Goal: Information Seeking & Learning: Check status

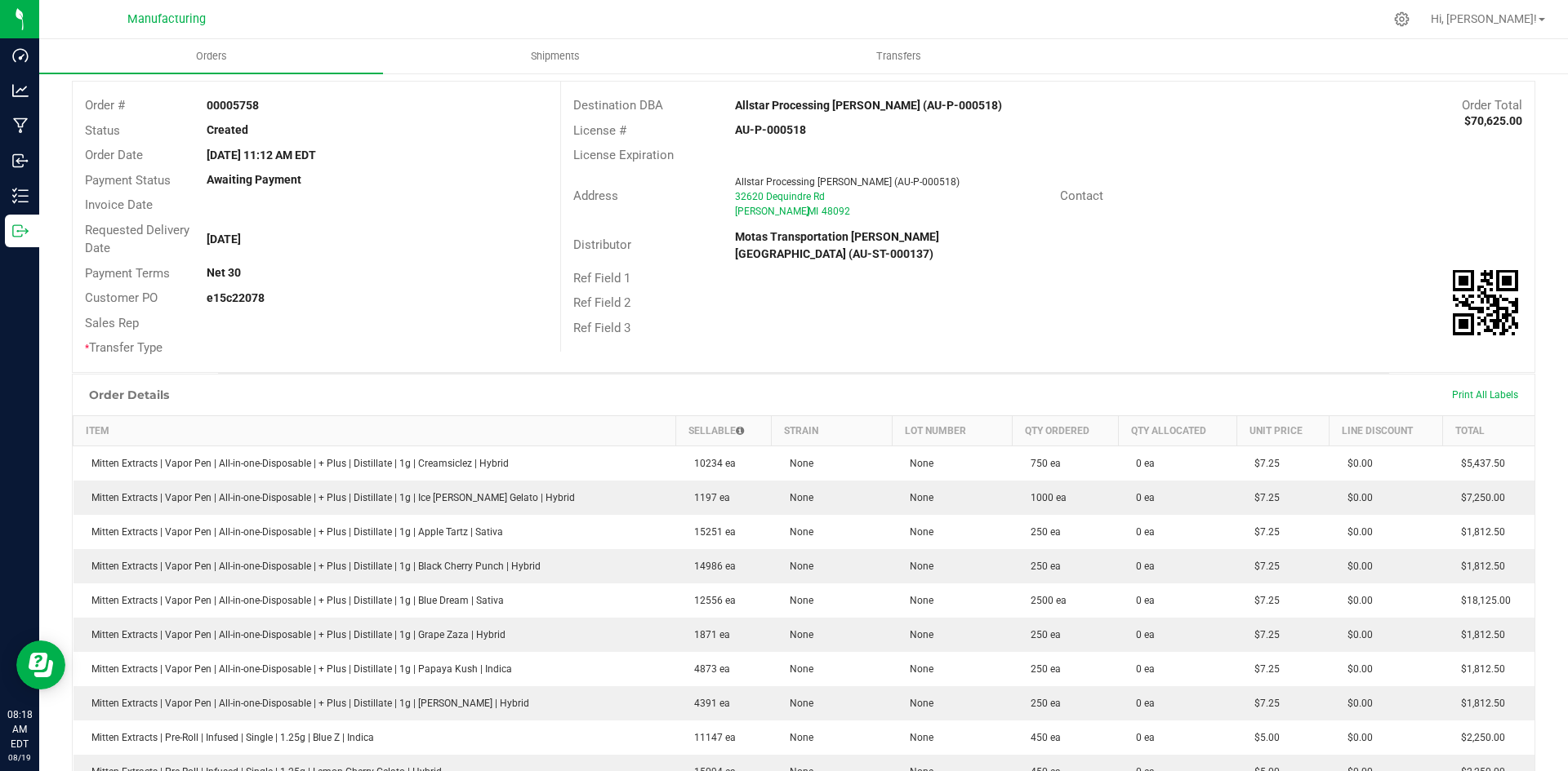
scroll to position [82, 0]
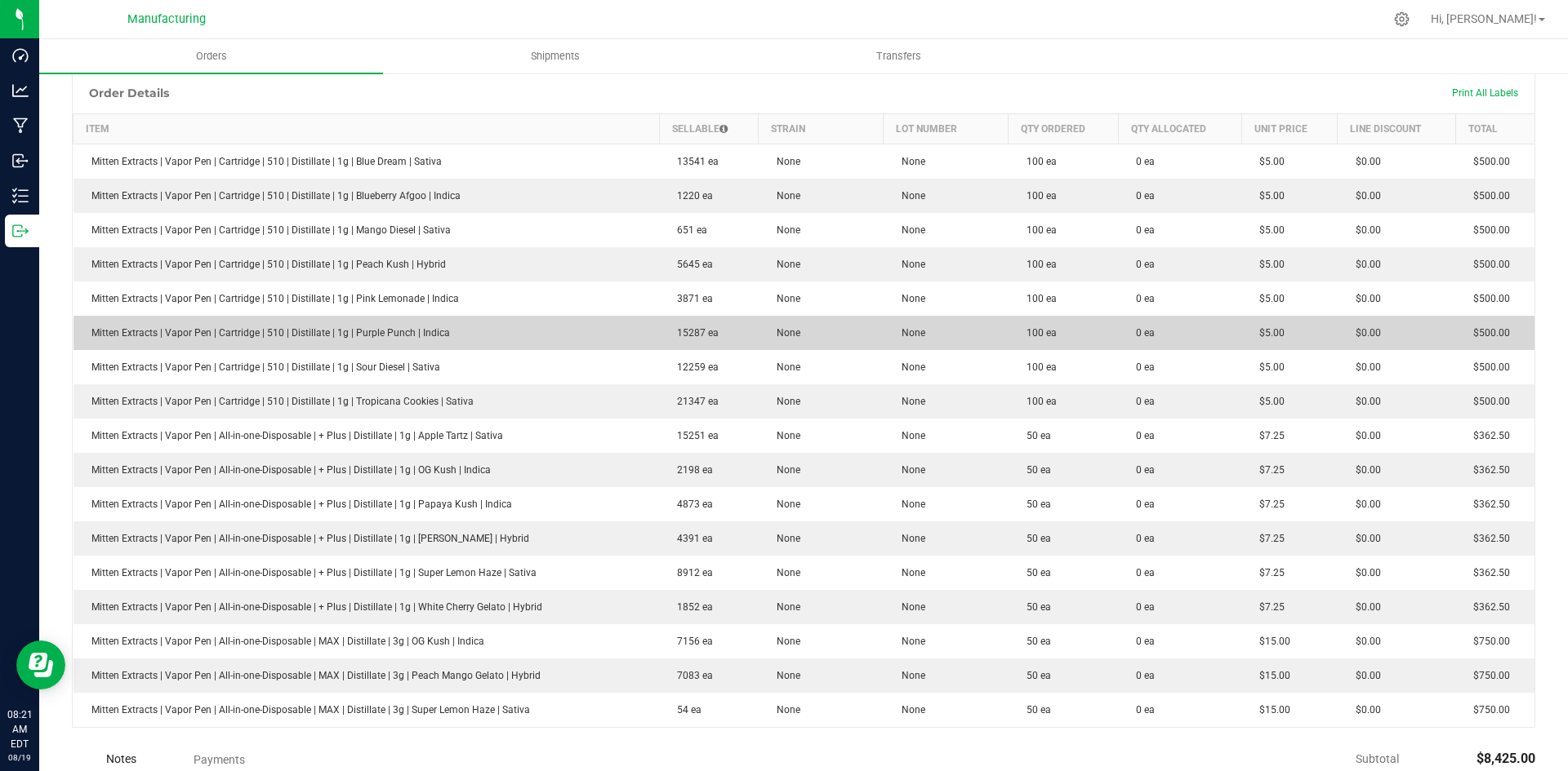
scroll to position [408, 0]
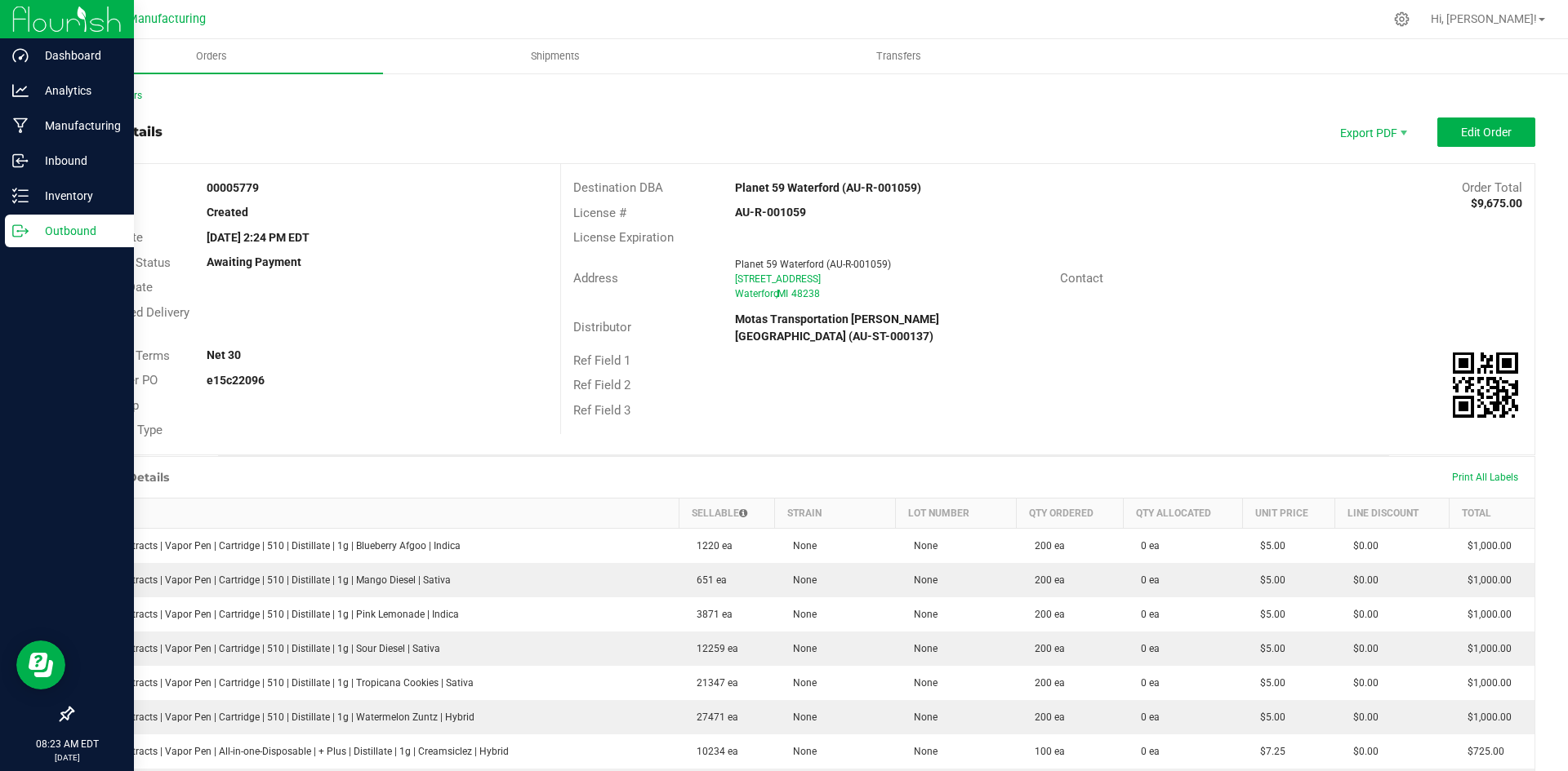
click at [33, 231] on p "Outbound" at bounding box center [78, 231] width 98 height 20
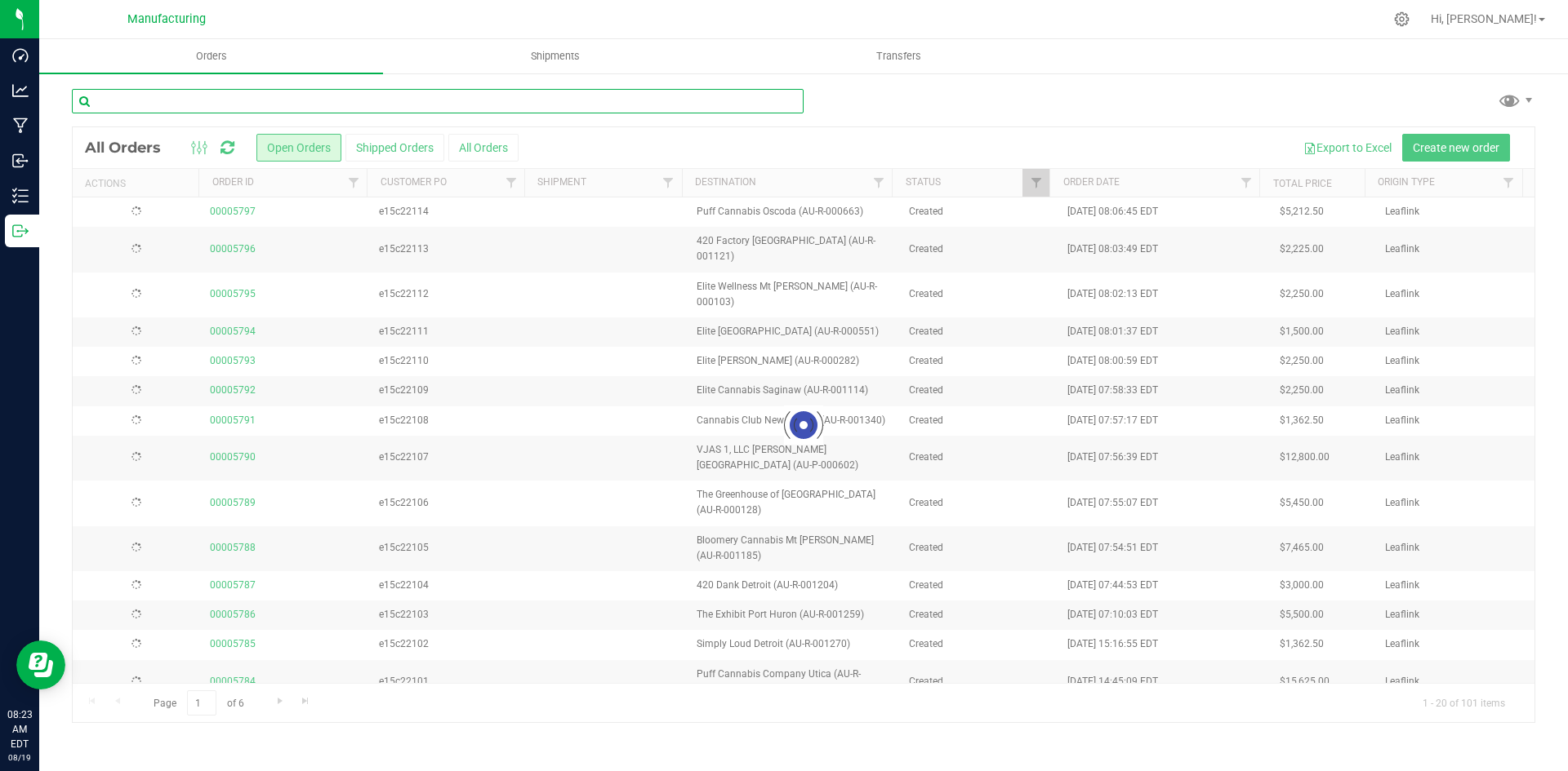
click at [178, 112] on input "text" at bounding box center [437, 101] width 731 height 24
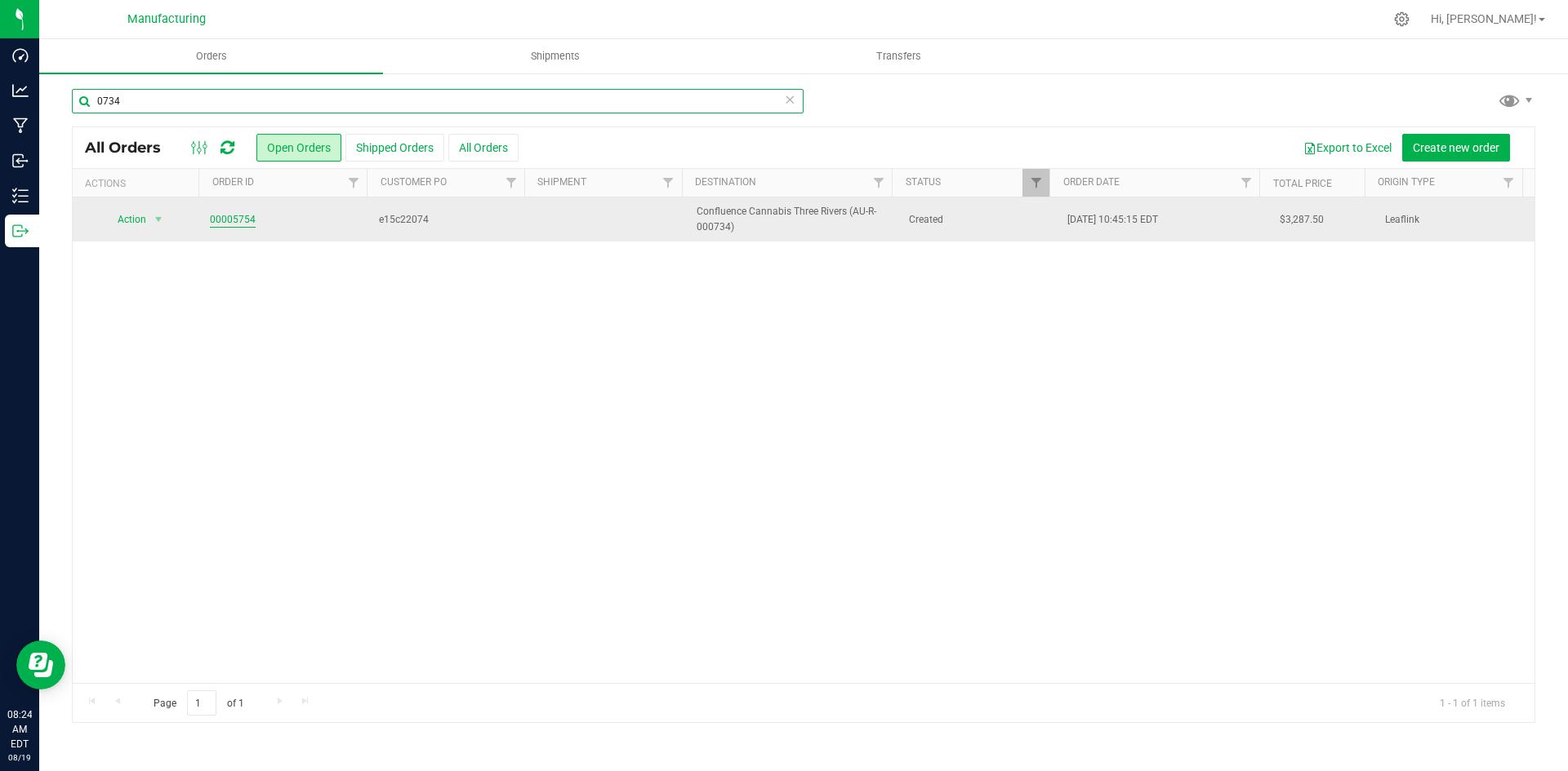
type input "0734"
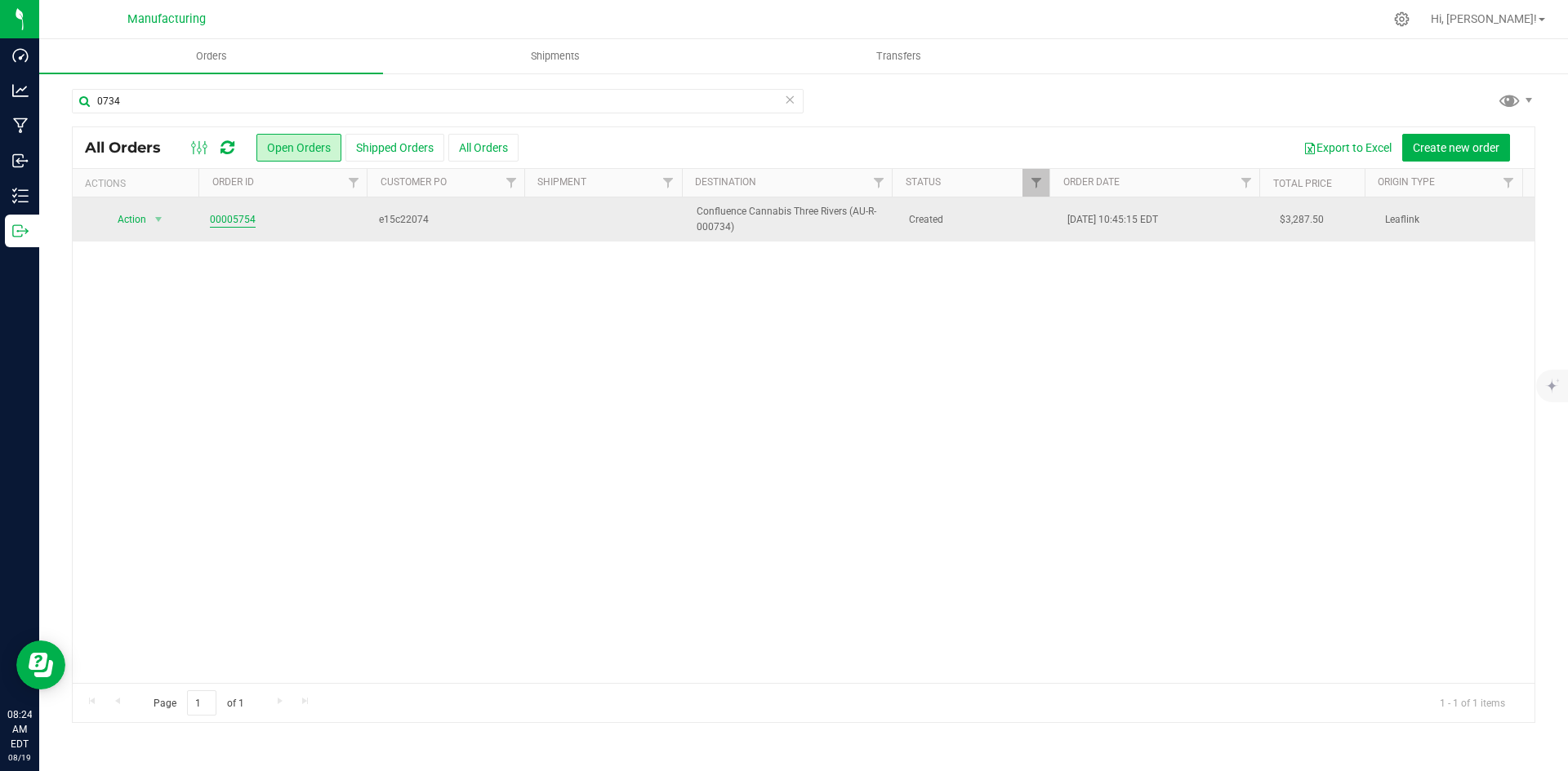
click at [244, 214] on link "00005754" at bounding box center [233, 220] width 46 height 16
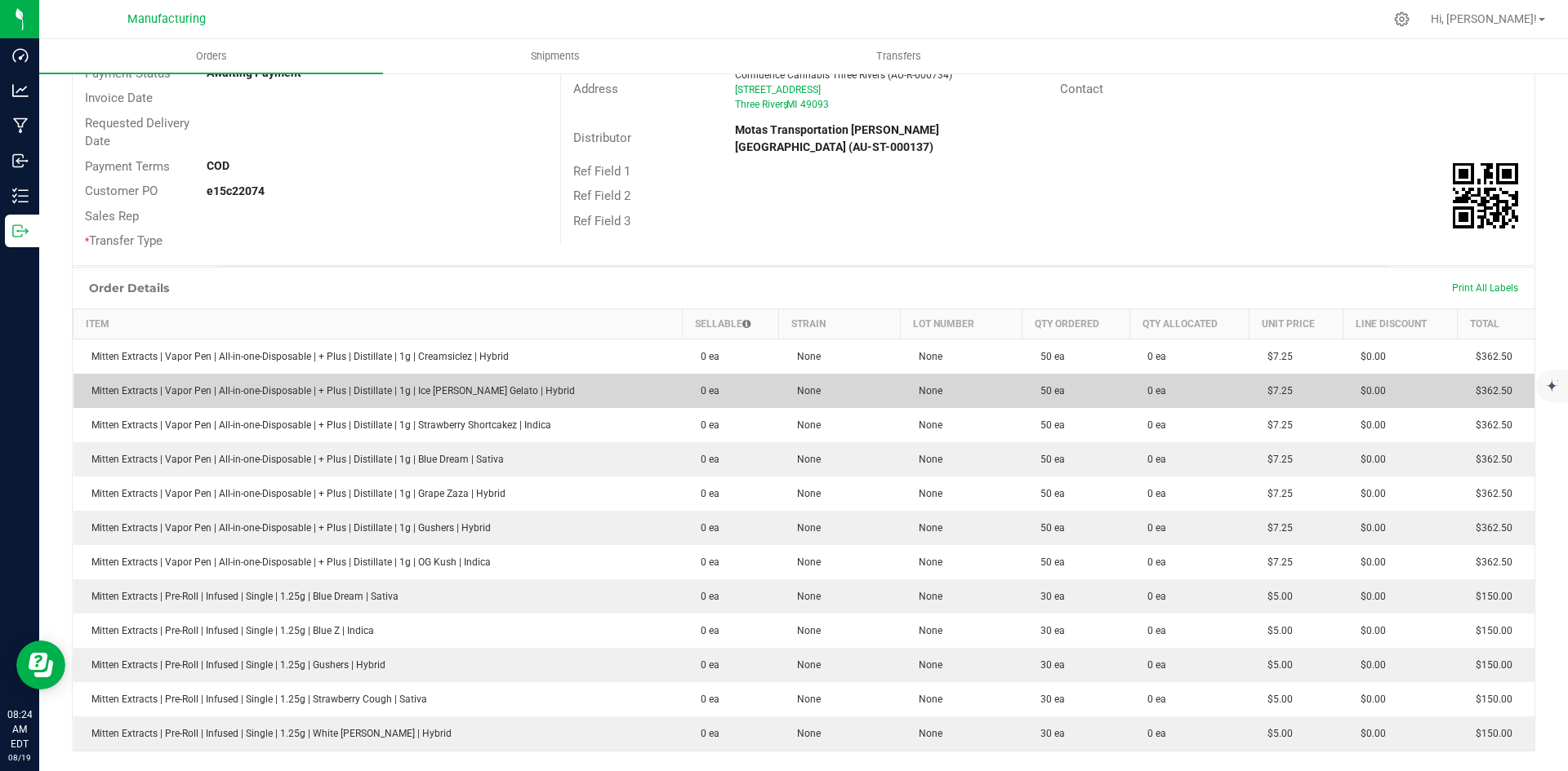
scroll to position [245, 0]
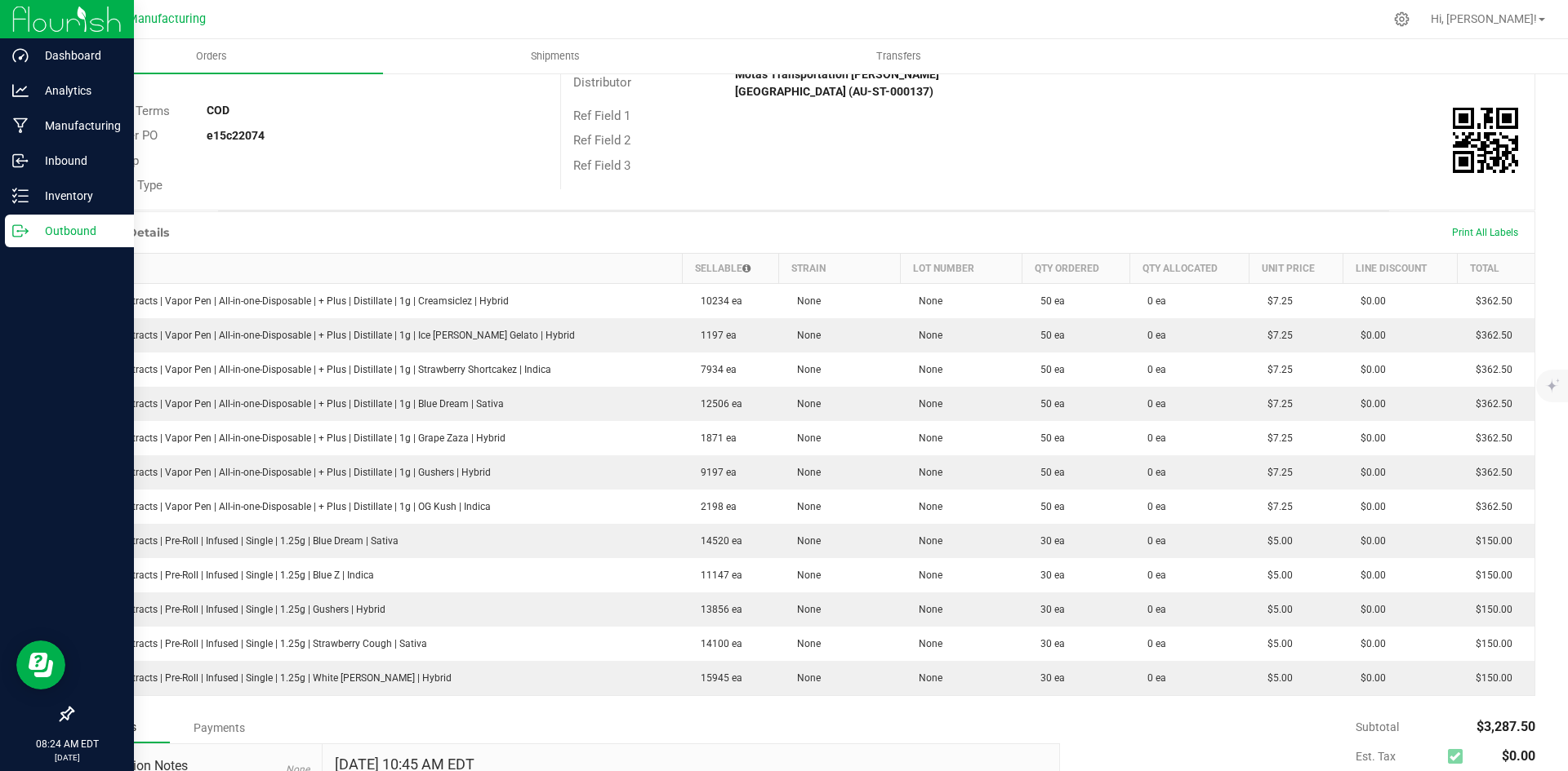
click at [45, 225] on p "Outbound" at bounding box center [78, 231] width 98 height 20
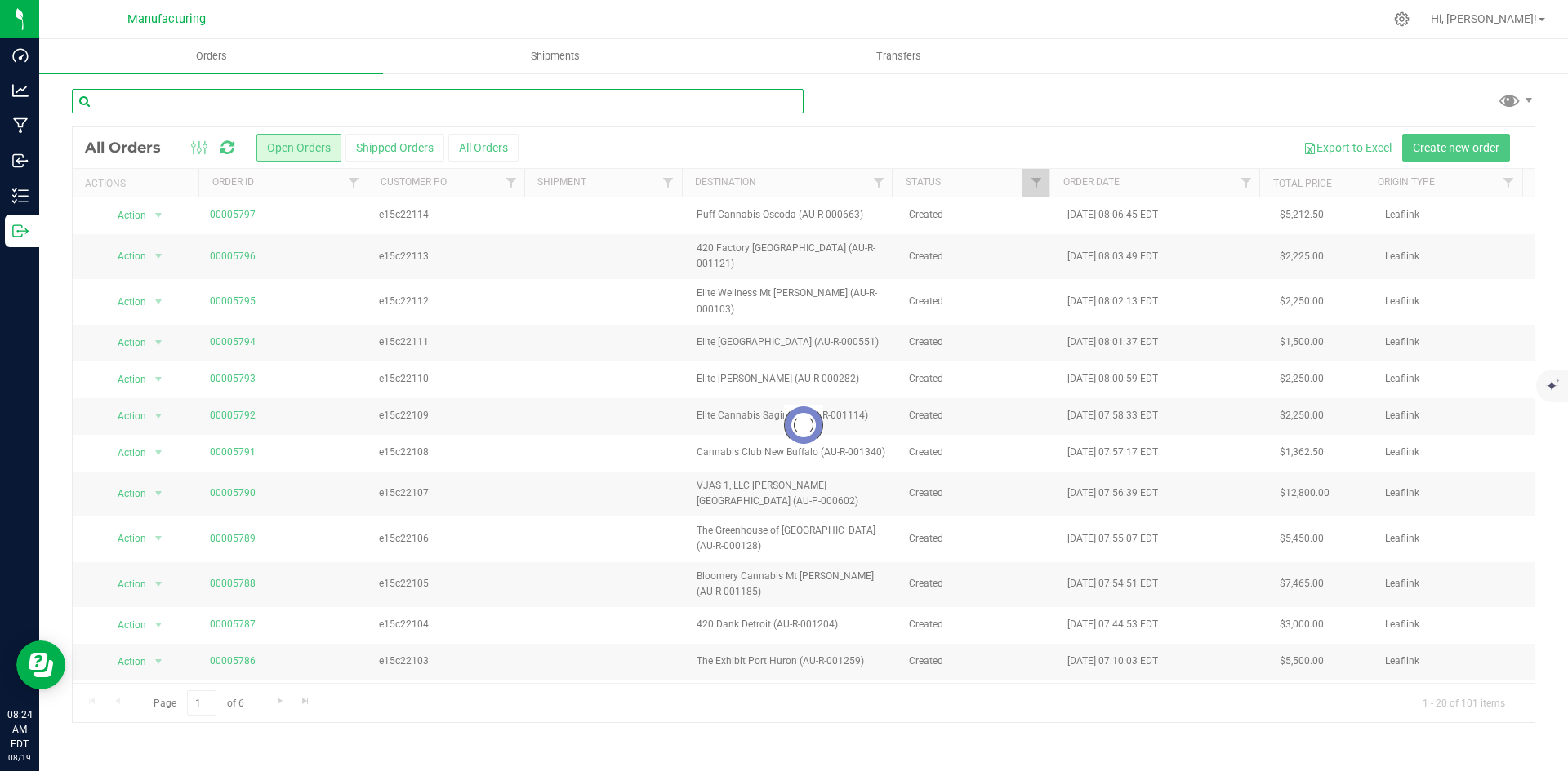
click at [184, 108] on input "text" at bounding box center [437, 101] width 731 height 24
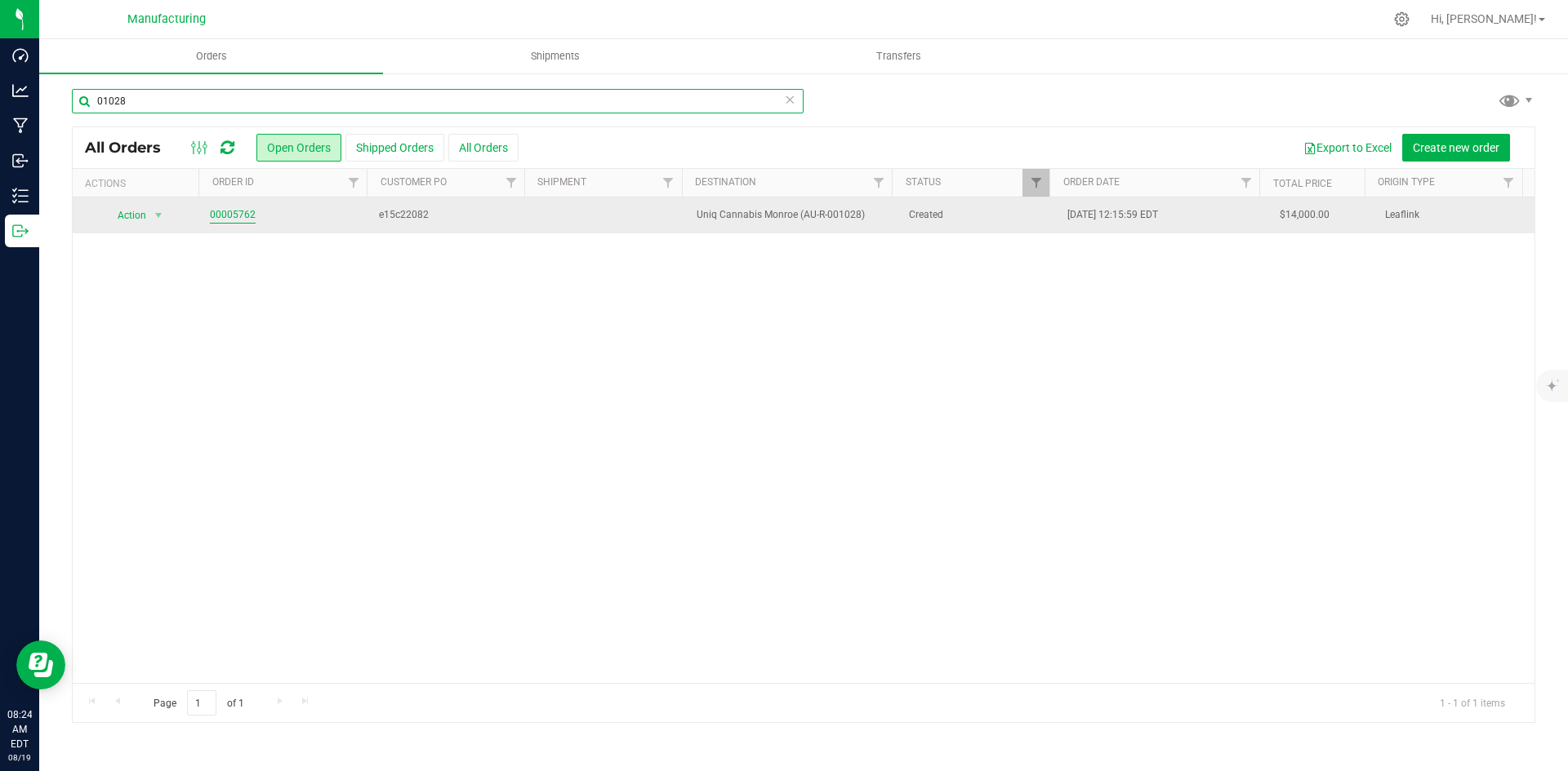
type input "01028"
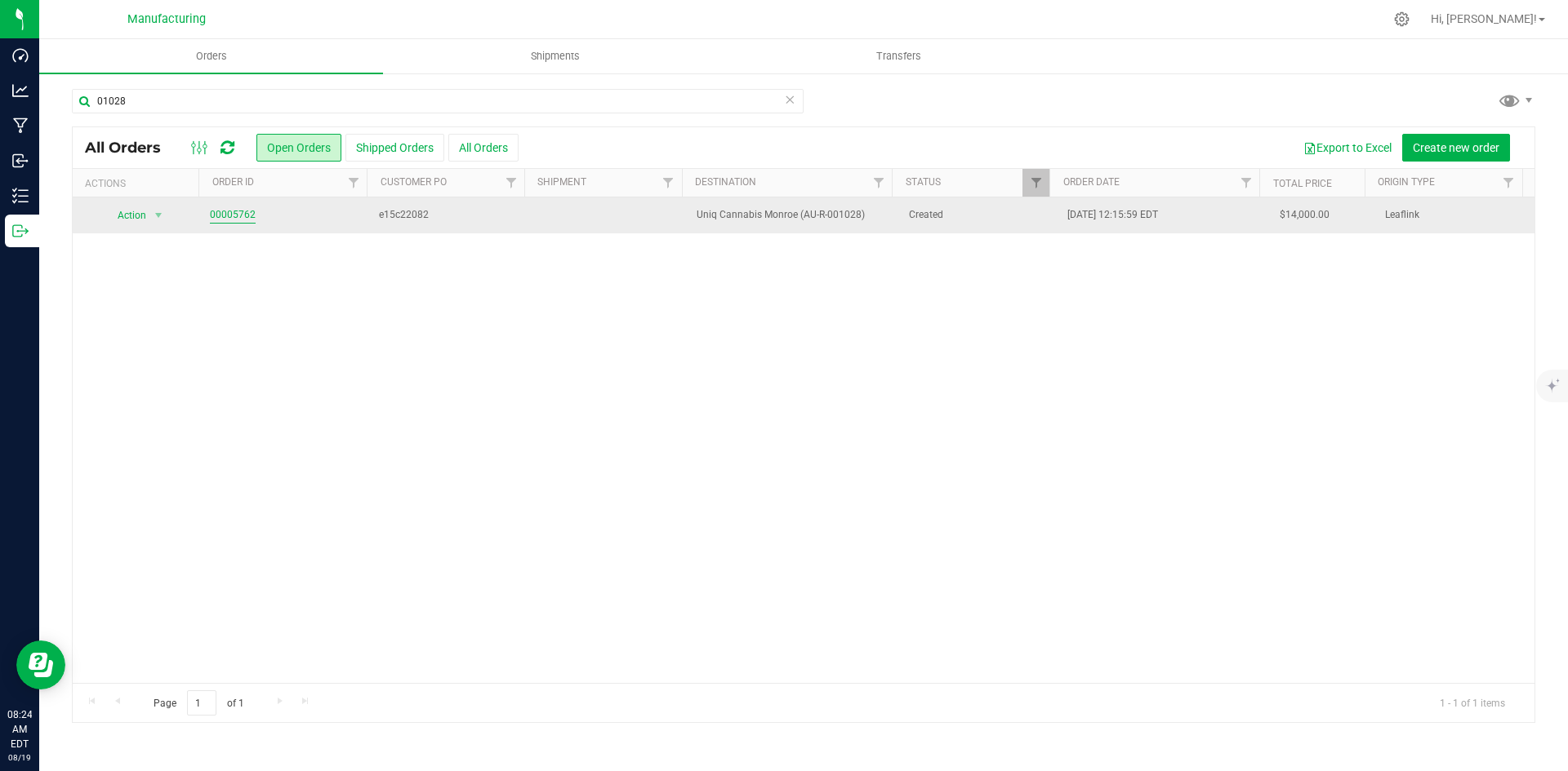
click at [227, 217] on link "00005762" at bounding box center [233, 215] width 46 height 16
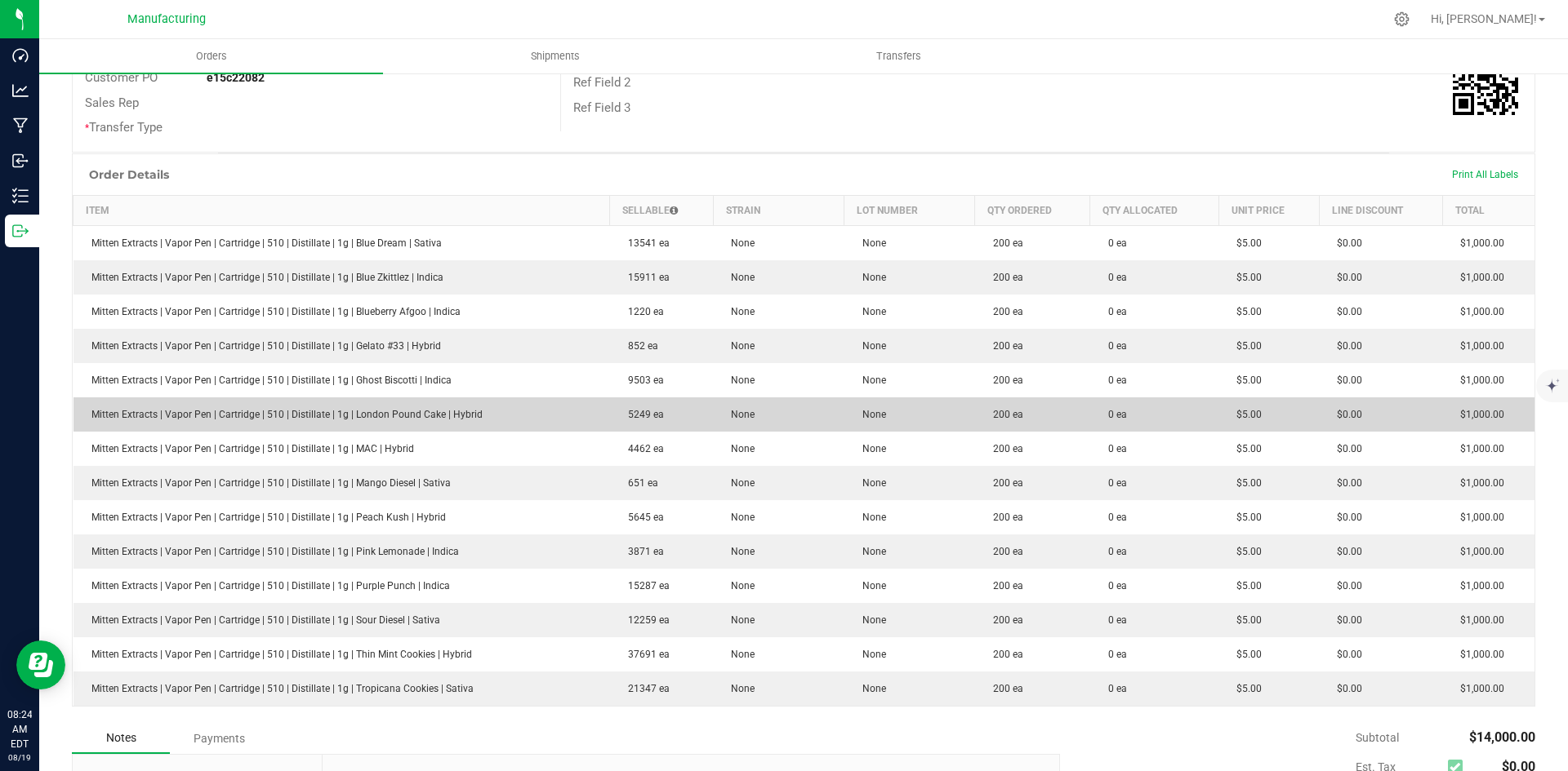
scroll to position [408, 0]
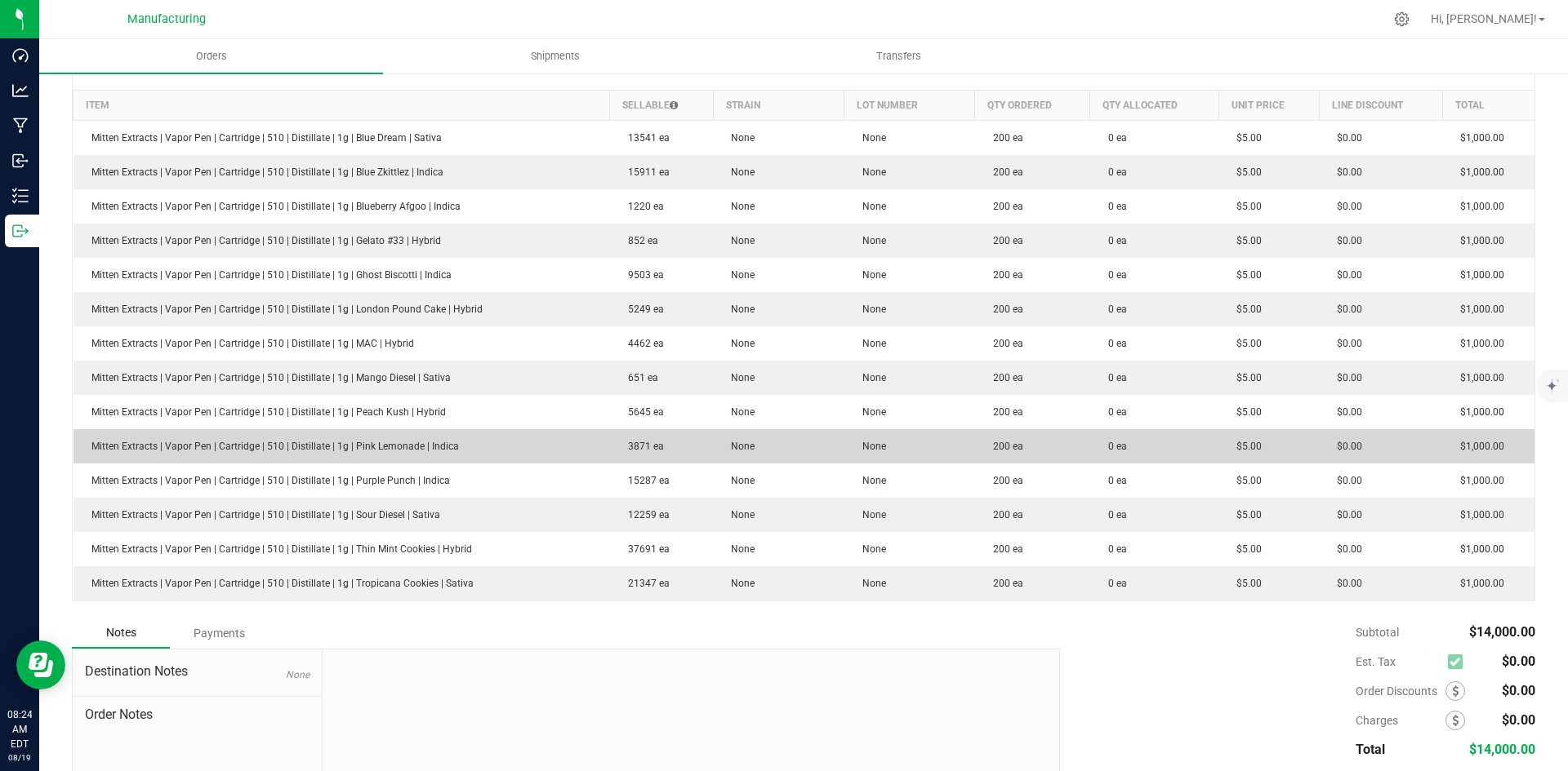
click at [521, 461] on td "Mitten Extracts | Vapor Pen | Cartridge | 510 | Distillate | 1g | Pink Lemonade…" at bounding box center [341, 446] width 536 height 34
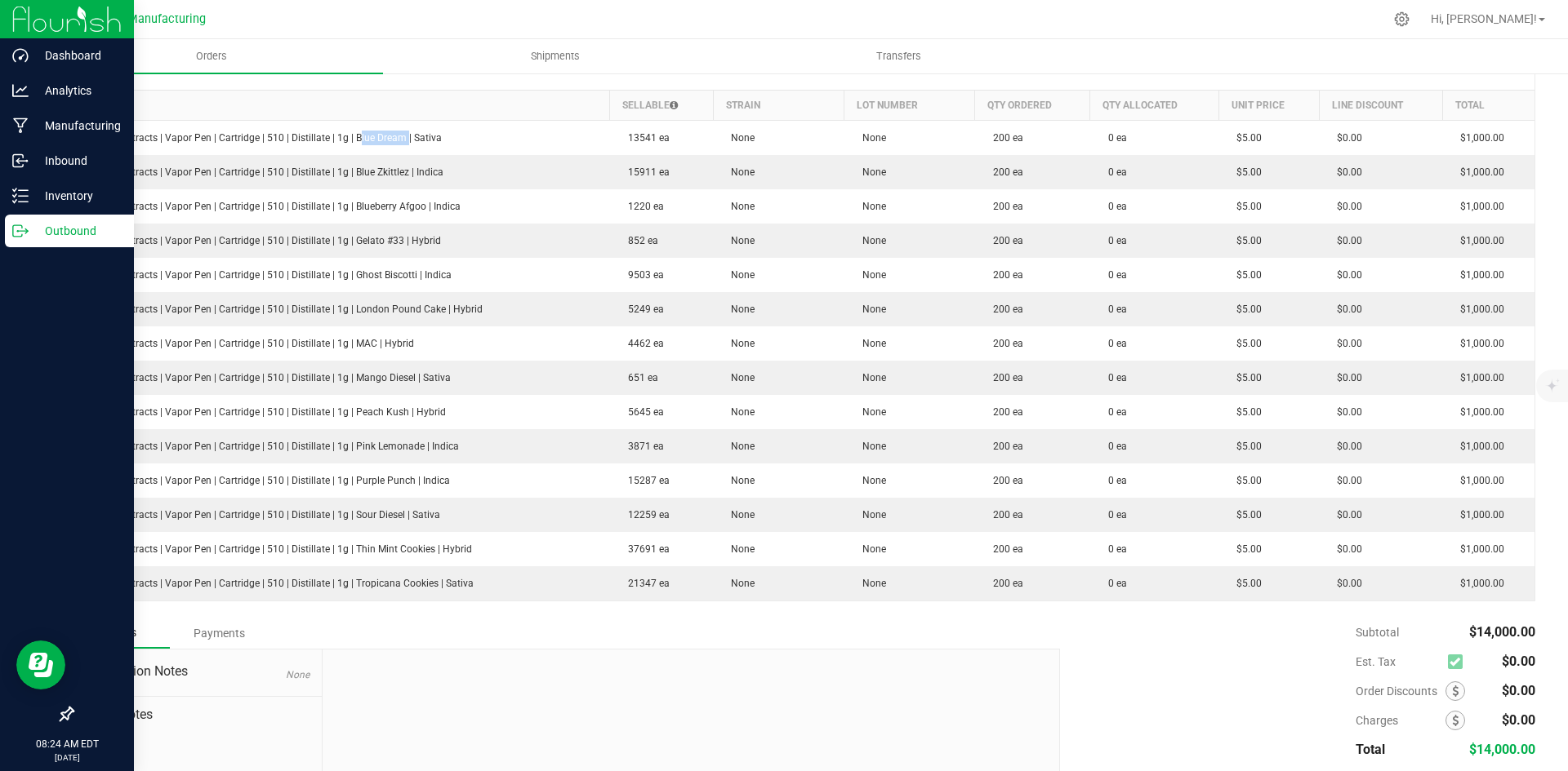
click at [41, 227] on p "Outbound" at bounding box center [78, 231] width 98 height 20
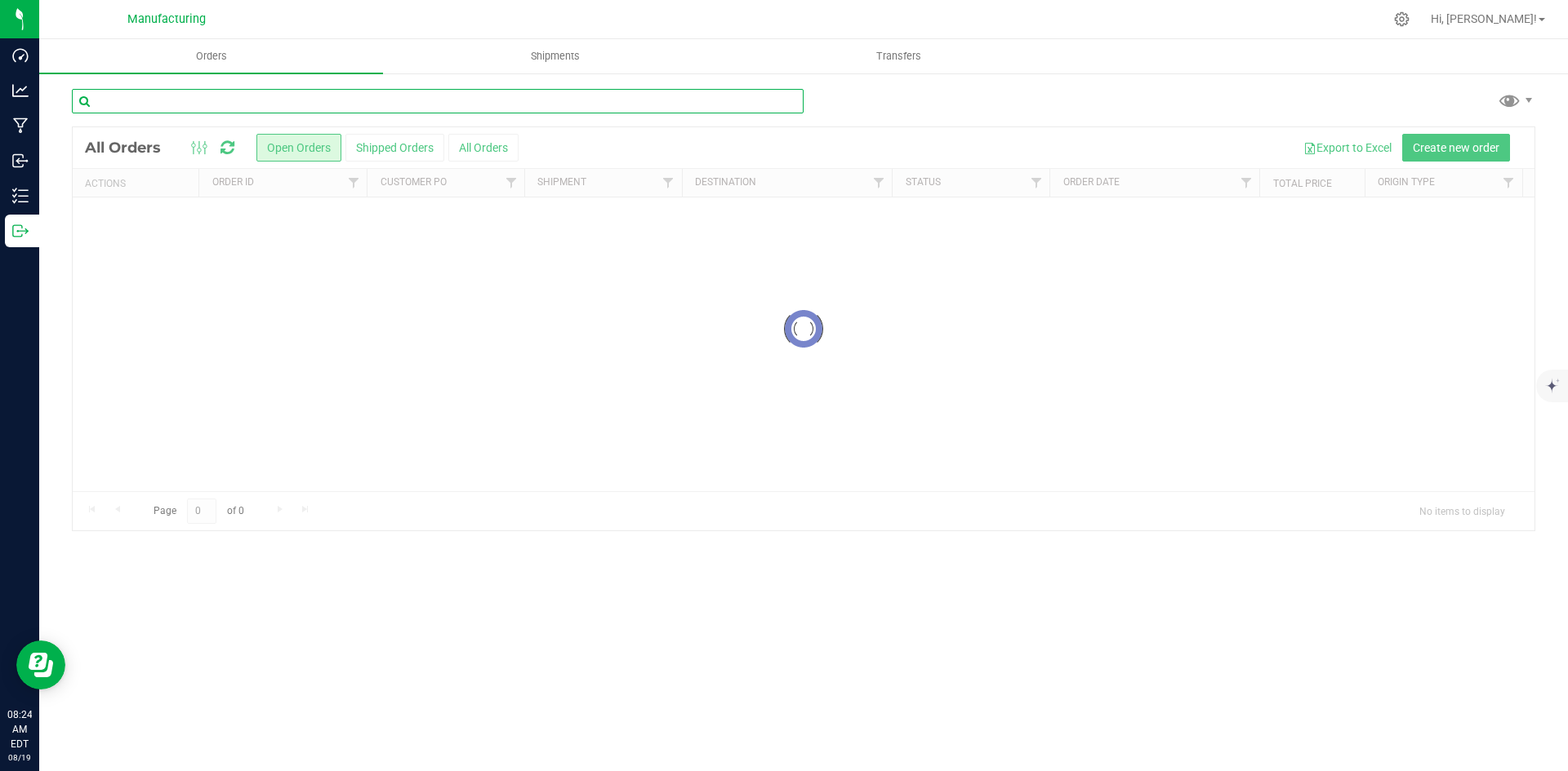
click at [191, 94] on input "text" at bounding box center [437, 101] width 731 height 24
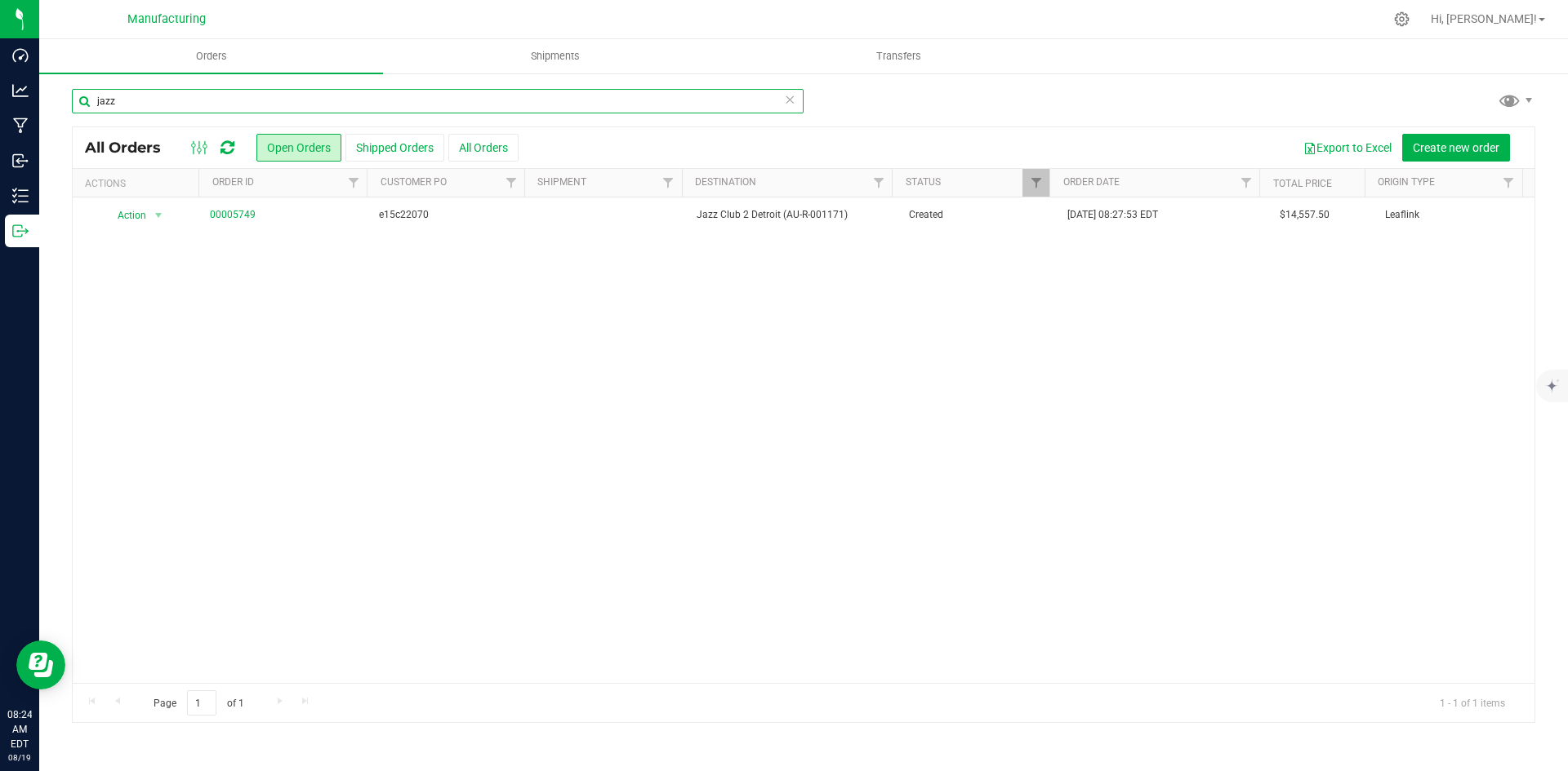
click at [124, 98] on input "jazz" at bounding box center [437, 101] width 731 height 24
click at [147, 101] on input "0427" at bounding box center [437, 101] width 731 height 24
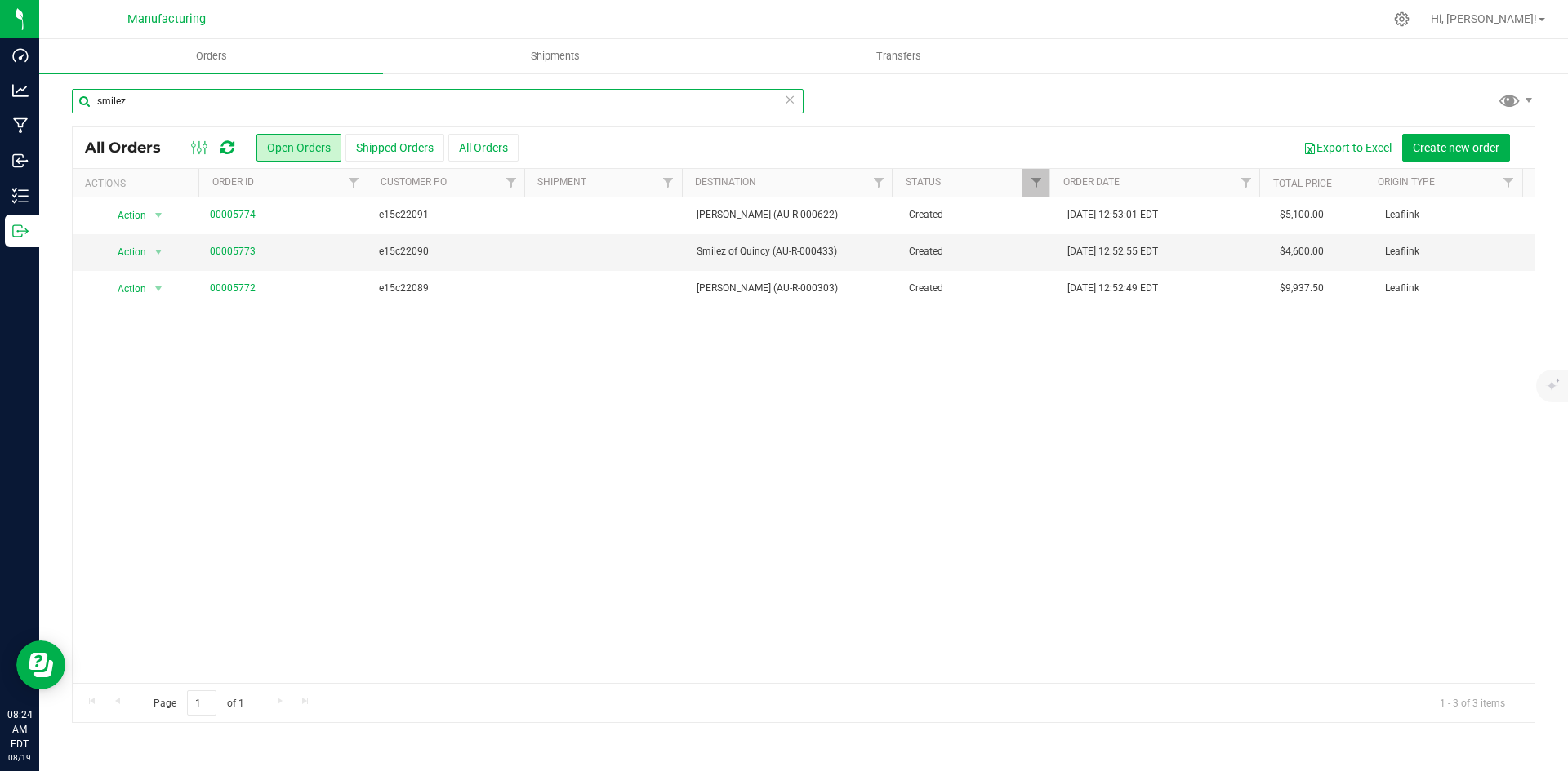
drag, startPoint x: 171, startPoint y: 103, endPoint x: 78, endPoint y: 111, distance: 93.3
click at [78, 111] on input "smilez" at bounding box center [437, 101] width 731 height 24
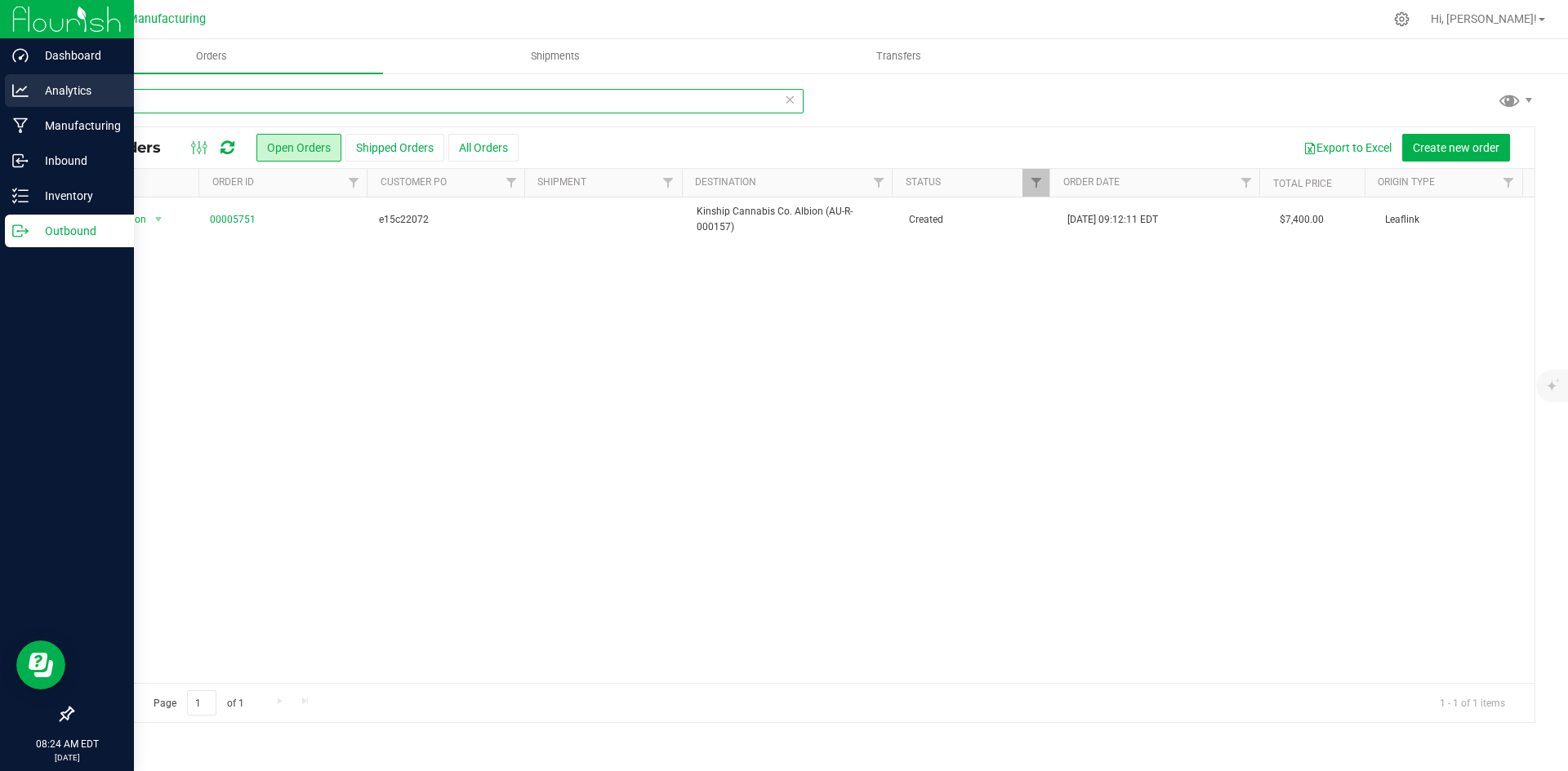
drag, startPoint x: 138, startPoint y: 105, endPoint x: 3, endPoint y: 107, distance: 135.0
click at [3, 107] on div "Dashboard Analytics Manufacturing Inbound Inventory Outbound 08:24 AM EDT 08/19…" at bounding box center [784, 385] width 1568 height 771
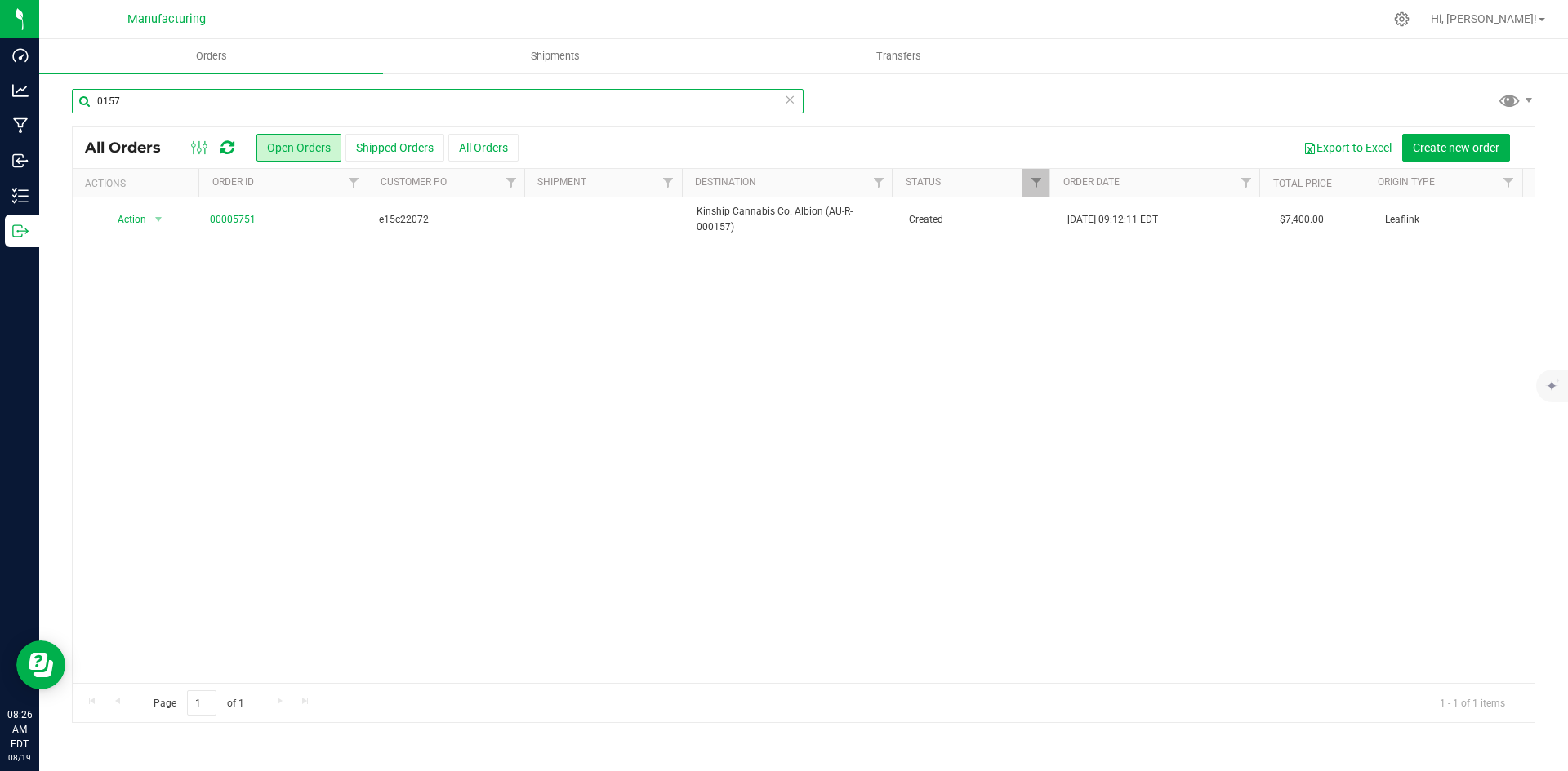
click at [223, 93] on input "0157" at bounding box center [437, 101] width 731 height 24
click at [139, 112] on input "01020" at bounding box center [437, 101] width 731 height 24
click at [166, 101] on input "00253" at bounding box center [437, 101] width 731 height 24
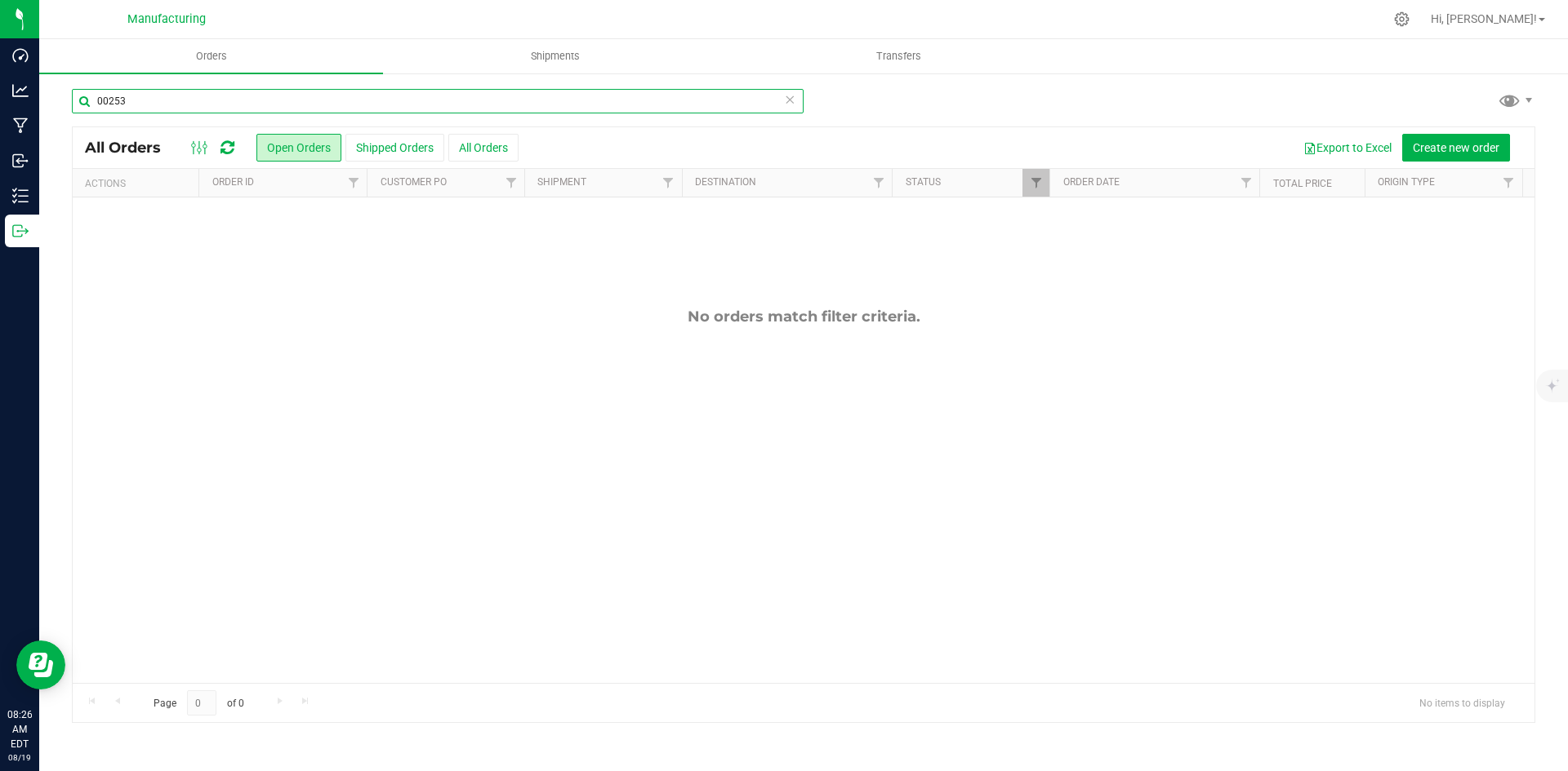
click at [166, 101] on input "00253" at bounding box center [437, 101] width 731 height 24
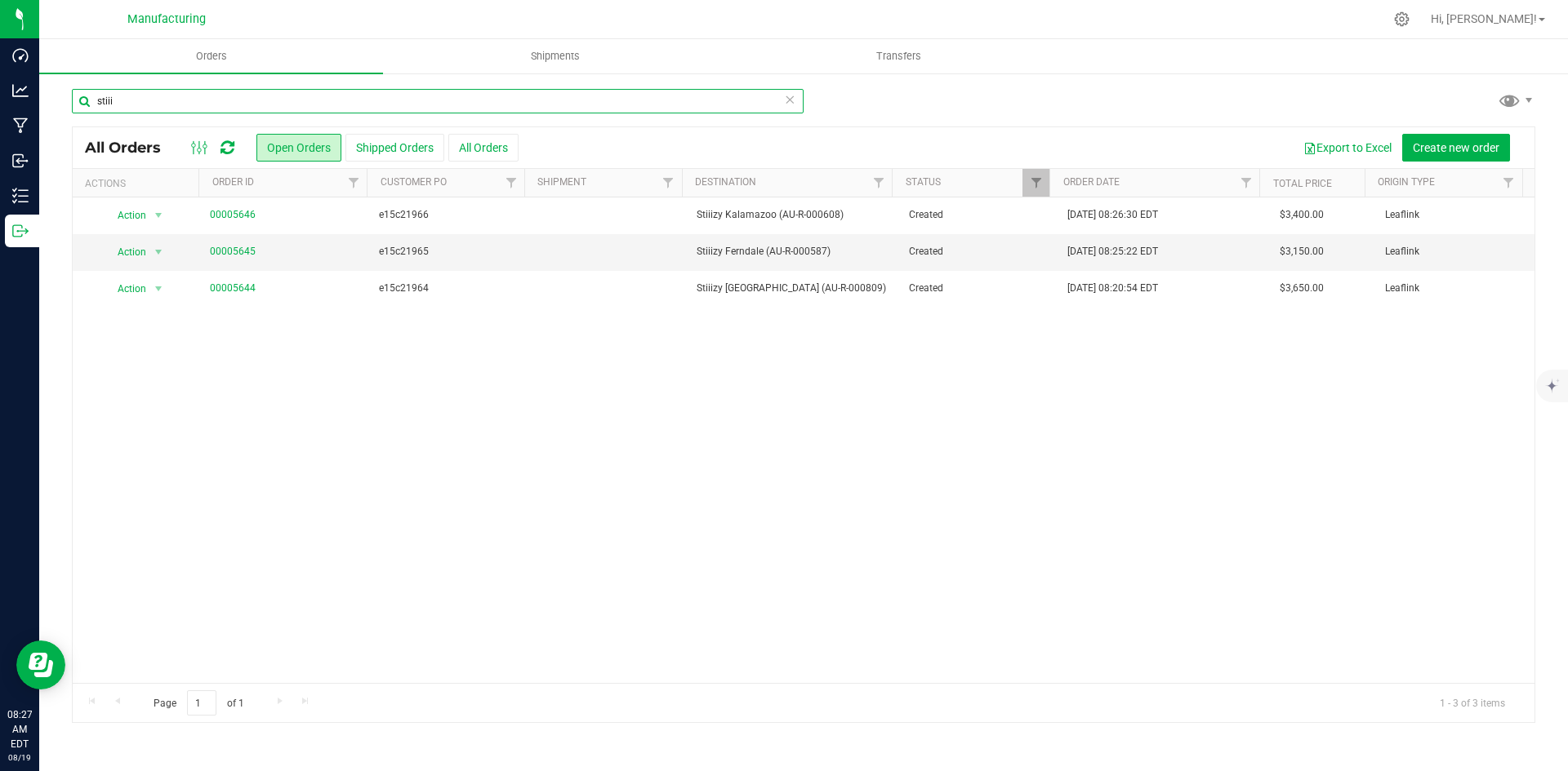
click at [238, 103] on input "stiii" at bounding box center [437, 101] width 731 height 24
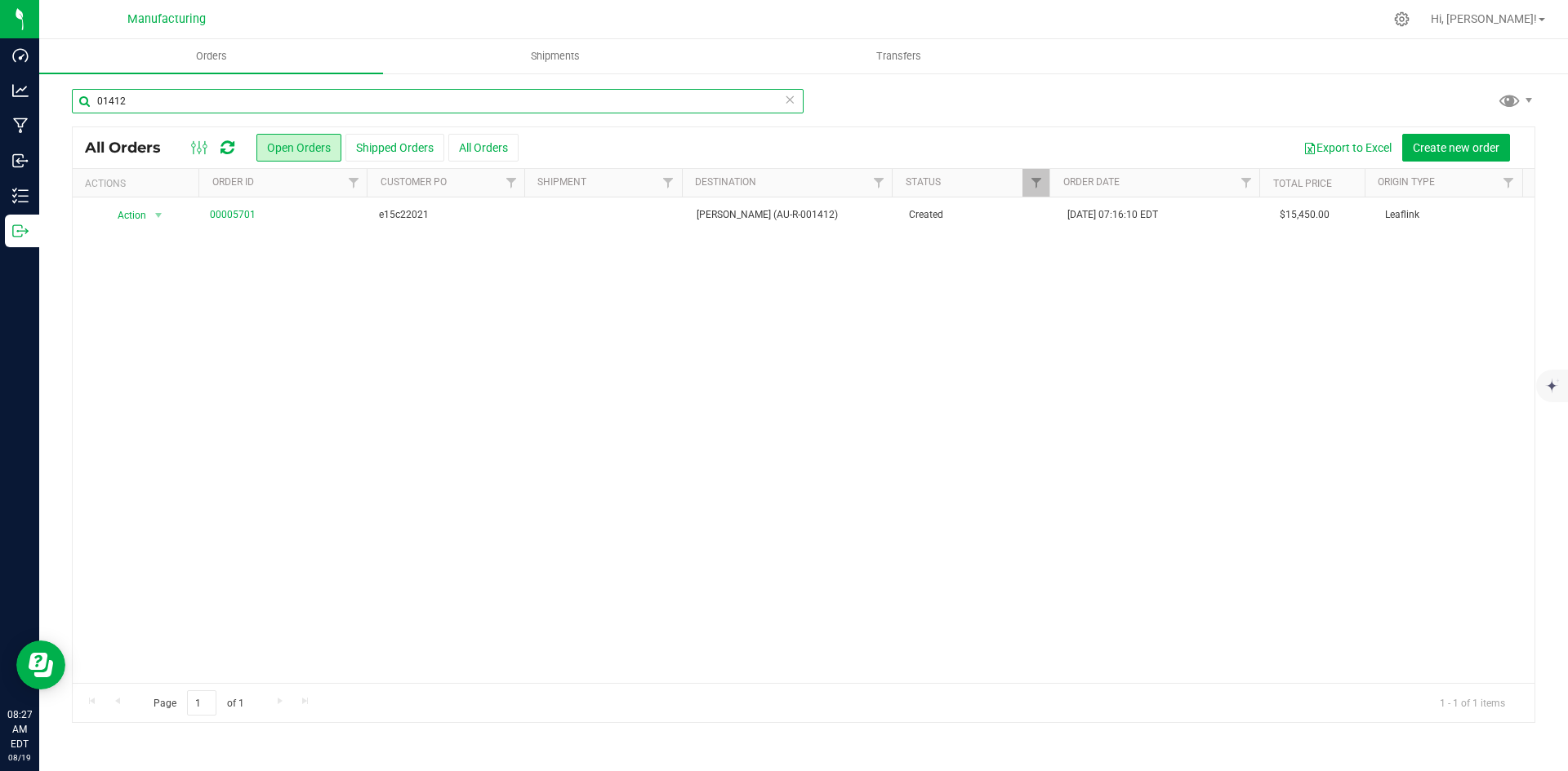
type input "01412"
click at [155, 105] on input "01412" at bounding box center [437, 101] width 731 height 24
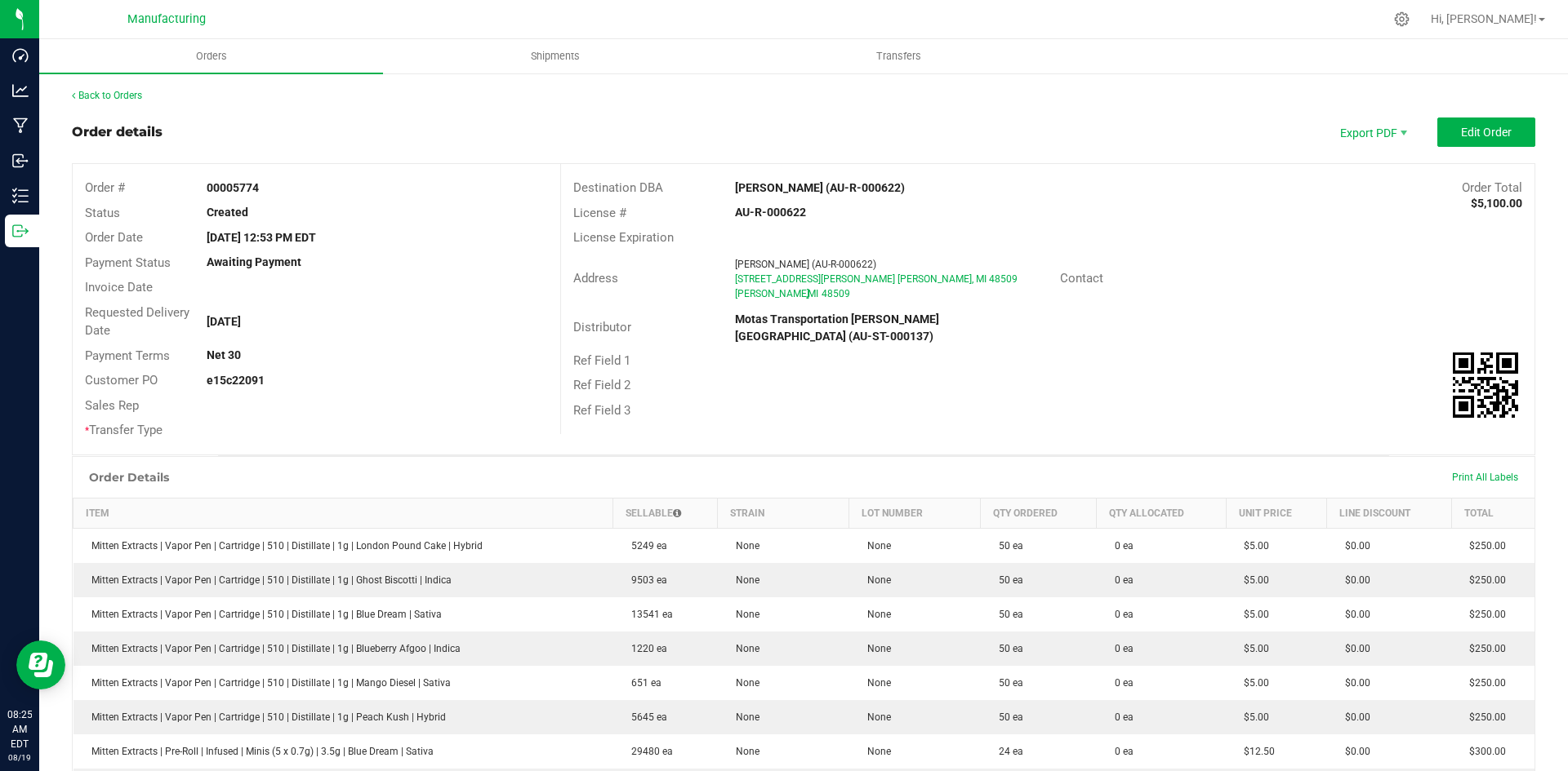
click at [874, 496] on div "Order Details Print All Labels" at bounding box center [803, 477] width 1462 height 41
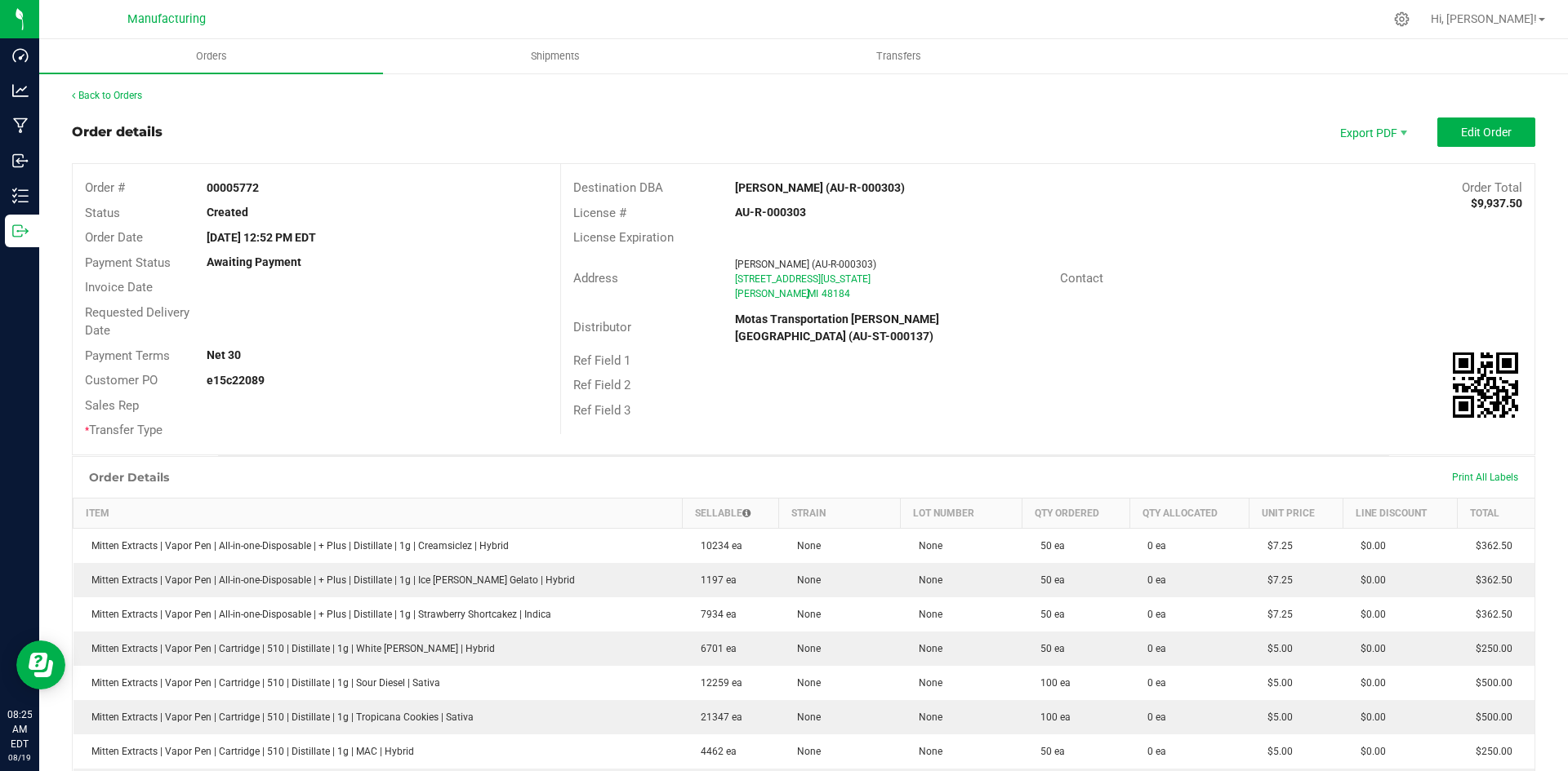
scroll to position [620, 0]
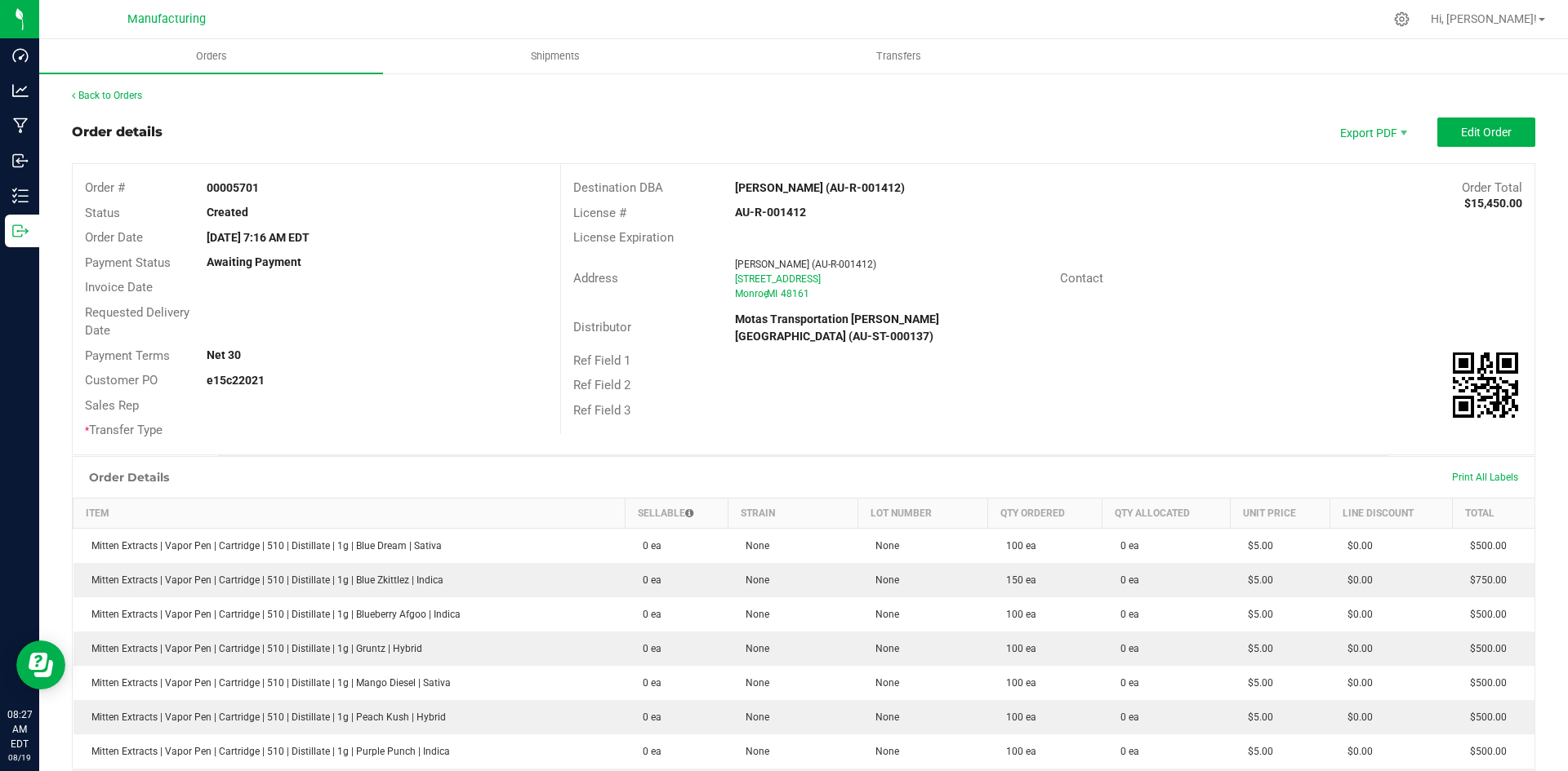
click at [1066, 373] on div "Ref Field 2" at bounding box center [1048, 386] width 973 height 25
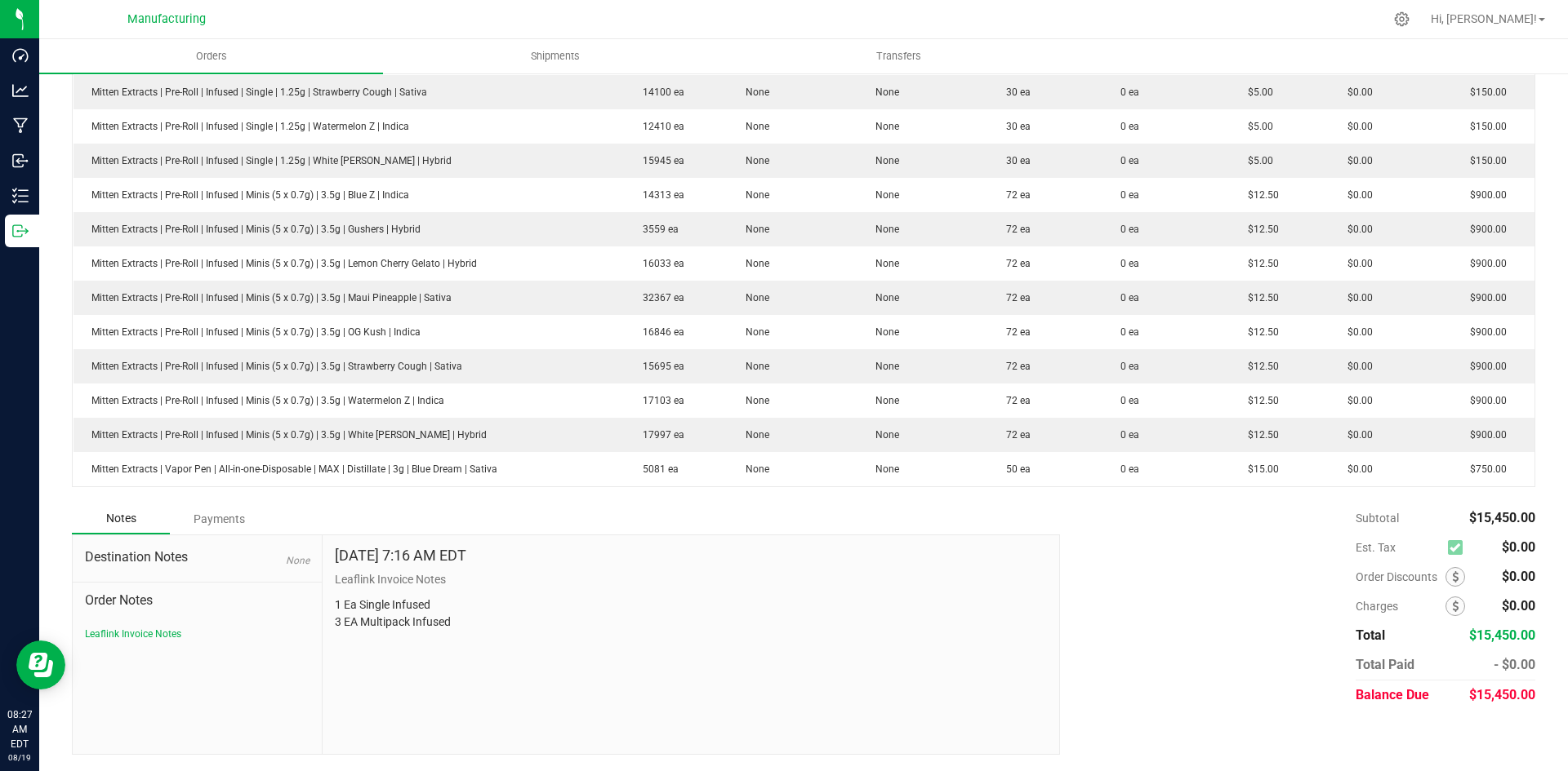
scroll to position [140, 0]
